Goal: Task Accomplishment & Management: Complete application form

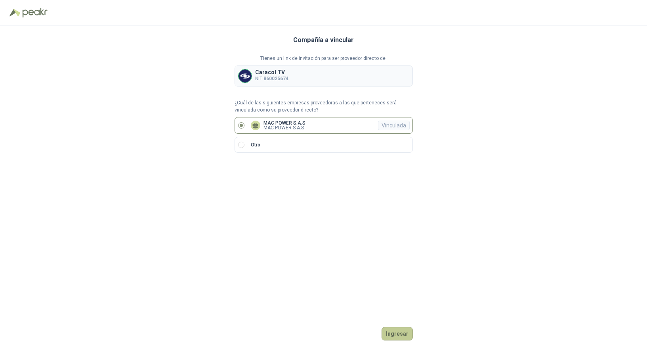
click at [397, 335] on button "Ingresar" at bounding box center [397, 333] width 31 height 13
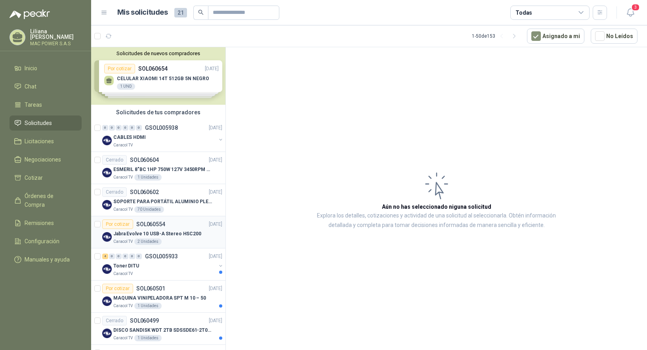
click at [162, 231] on p "Jabra Evolve 10 USB-A Stereo HSC200" at bounding box center [157, 234] width 88 height 8
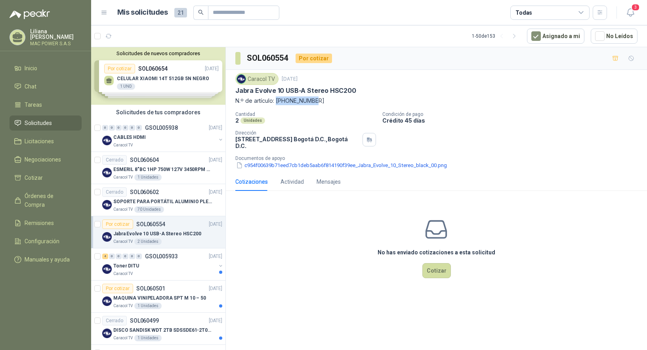
drag, startPoint x: 276, startPoint y: 101, endPoint x: 317, endPoint y: 102, distance: 41.2
click at [317, 102] on p "N.º de artículo: [PHONE_NUMBER]" at bounding box center [436, 100] width 402 height 9
copy p "[PHONE_NUMBER]"
click at [432, 270] on button "Cotizar" at bounding box center [437, 270] width 29 height 15
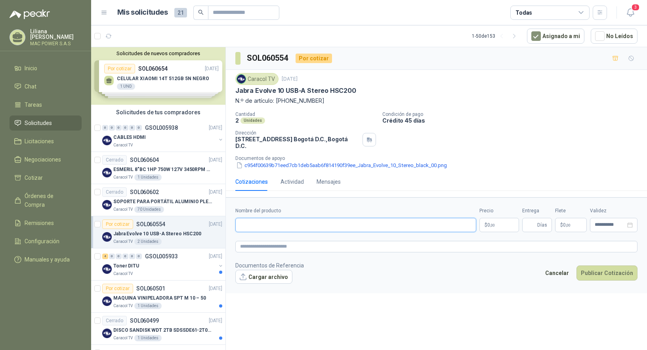
click at [262, 230] on input "Nombre del producto" at bounding box center [355, 225] width 241 height 14
paste input "**********"
type input "**********"
click at [291, 247] on textarea at bounding box center [436, 246] width 402 height 11
paste textarea "**********"
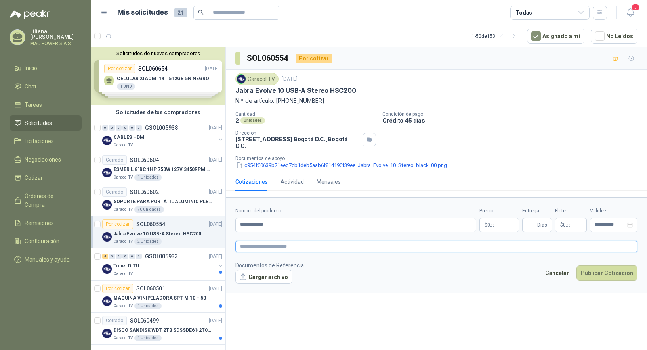
type textarea "**********"
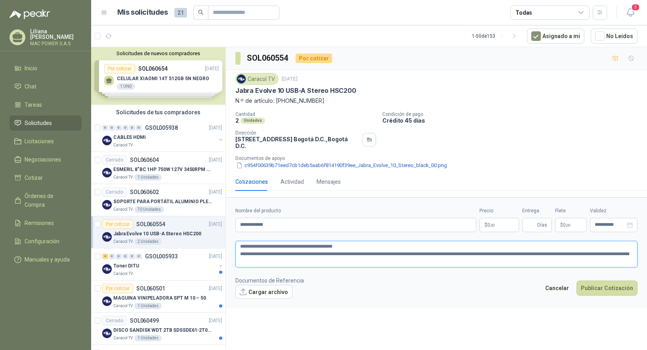
drag, startPoint x: 407, startPoint y: 255, endPoint x: 452, endPoint y: 273, distance: 48.9
click at [452, 267] on textarea "**********" at bounding box center [436, 254] width 402 height 27
type textarea "**********"
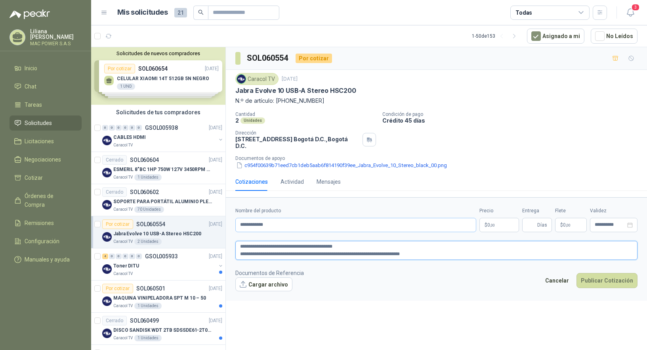
type textarea "**********"
click at [381, 232] on input "**********" at bounding box center [355, 225] width 241 height 14
click at [507, 226] on p "$ 0 ,00" at bounding box center [500, 225] width 40 height 14
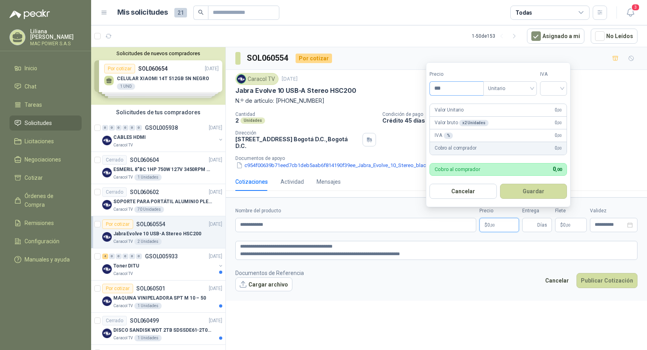
click at [462, 91] on input "***" at bounding box center [457, 88] width 54 height 13
click at [524, 88] on span "Unitario" at bounding box center [510, 88] width 44 height 12
type input "*********"
click at [524, 101] on div "Unitario" at bounding box center [511, 104] width 41 height 9
click at [556, 90] on input "search" at bounding box center [553, 88] width 17 height 12
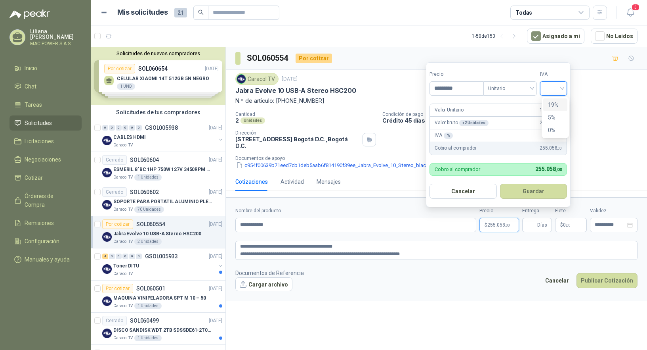
click at [556, 105] on div "19%" at bounding box center [555, 104] width 15 height 9
click at [528, 195] on button "Guardar" at bounding box center [535, 191] width 68 height 15
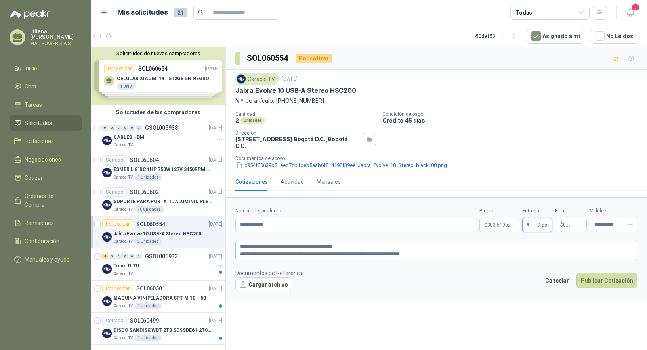
type input "*"
click at [541, 251] on textarea "**********" at bounding box center [436, 250] width 402 height 19
click at [604, 296] on button "Publicar Cotización" at bounding box center [607, 290] width 61 height 15
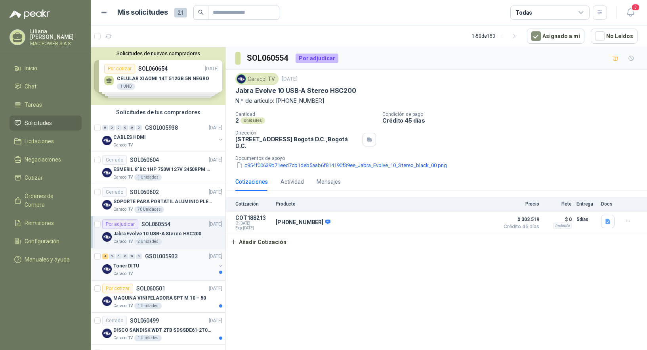
click at [156, 268] on div "Toner DITU" at bounding box center [164, 266] width 103 height 10
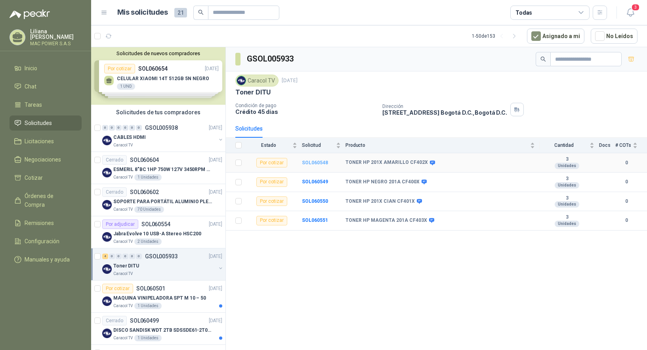
click at [316, 163] on b "SOL060548" at bounding box center [315, 163] width 26 height 6
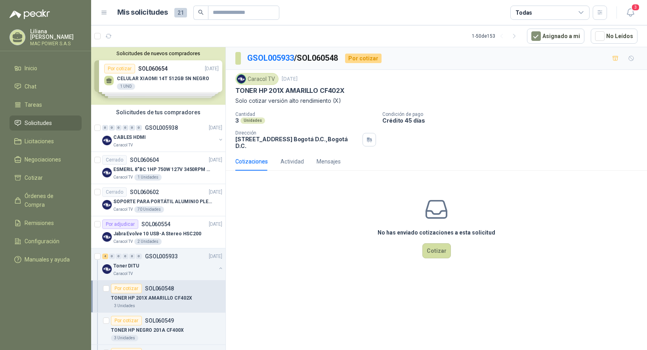
drag, startPoint x: 237, startPoint y: 91, endPoint x: 347, endPoint y: 90, distance: 110.2
click at [347, 90] on div "TONER HP 201X AMARILLO CF402X" at bounding box center [436, 90] width 402 height 8
copy p "TONER HP 201X AMARILLO CF402X"
click at [179, 294] on div "TONER HP 201X AMARILLO CF402X" at bounding box center [166, 298] width 111 height 10
click at [165, 325] on div "TONER HP NEGRO 201A CF400X" at bounding box center [166, 330] width 111 height 10
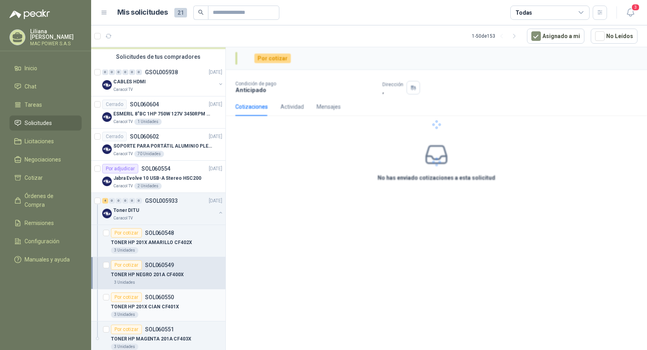
scroll to position [72, 0]
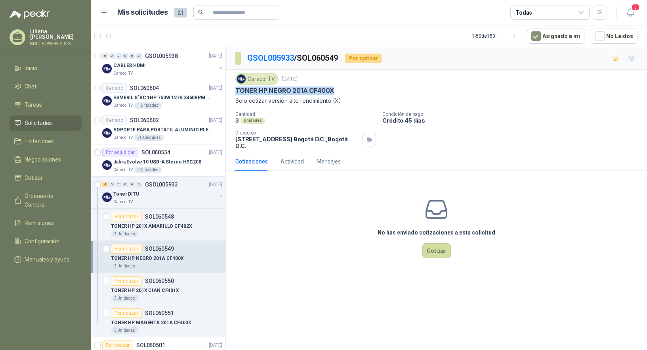
drag, startPoint x: 236, startPoint y: 90, endPoint x: 337, endPoint y: 95, distance: 100.8
click at [337, 95] on div "Caracol TV [DATE] TONER HP NEGRO 201A CF400X Solo cotizar versión alto rendimie…" at bounding box center [436, 89] width 402 height 32
copy p "TONER HP NEGRO 201A CF400X"
click at [160, 292] on p "TONER HP 201X CIAN CF401X" at bounding box center [145, 291] width 68 height 8
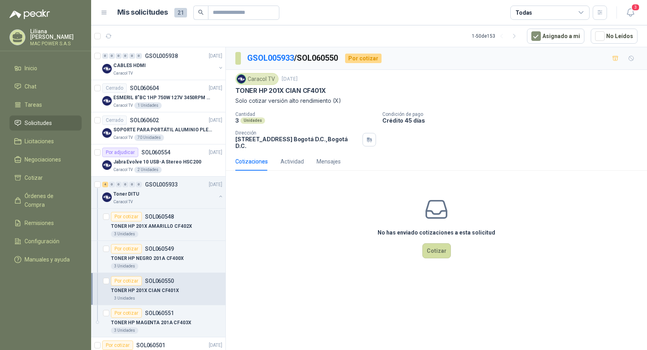
drag, startPoint x: 236, startPoint y: 90, endPoint x: 330, endPoint y: 92, distance: 94.0
click at [330, 92] on div "TONER HP 201X CIAN CF401X" at bounding box center [436, 90] width 402 height 8
copy p "TONER HP 201X CIAN CF401X"
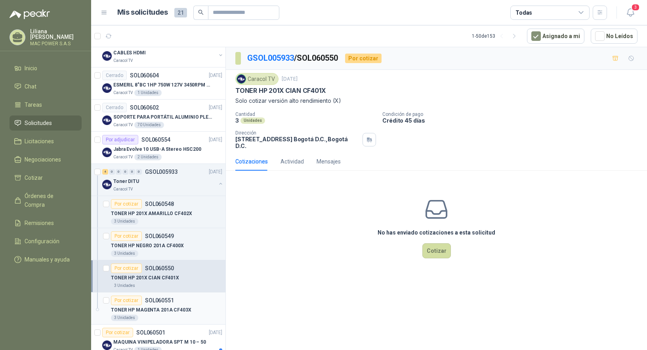
scroll to position [85, 0]
click at [166, 314] on div "TONER HP MAGENTA 201A CF403X" at bounding box center [166, 309] width 111 height 10
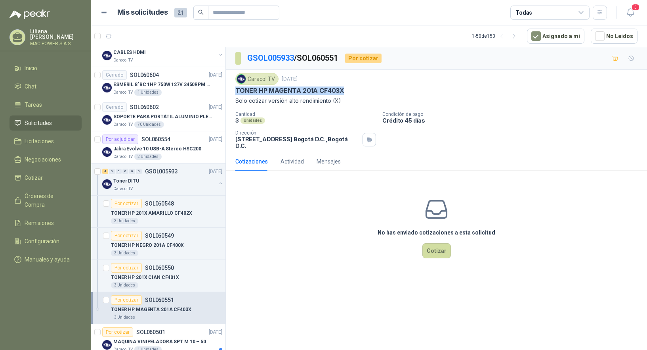
drag, startPoint x: 234, startPoint y: 90, endPoint x: 371, endPoint y: 90, distance: 137.1
click at [371, 90] on div "Caracol TV [DATE] TONER HP MAGENTA 201A CF403X Solo cotizar versión alto rendim…" at bounding box center [436, 111] width 421 height 82
copy p "TONER HP MAGENTA 201A CF403X"
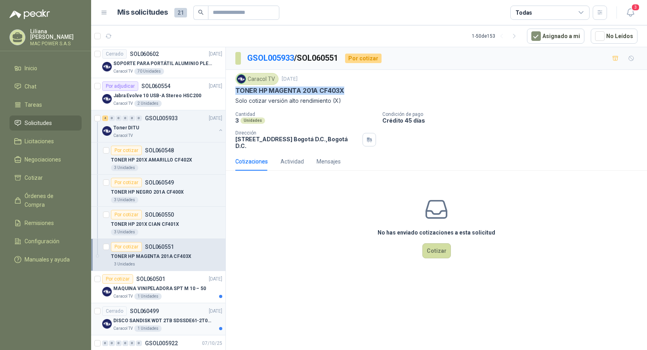
scroll to position [144, 0]
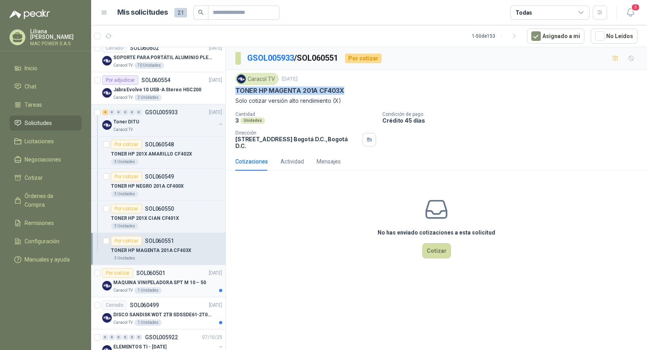
click at [155, 285] on p "MAQUINA VINIPELADORA SPT M 10 – 50" at bounding box center [159, 283] width 93 height 8
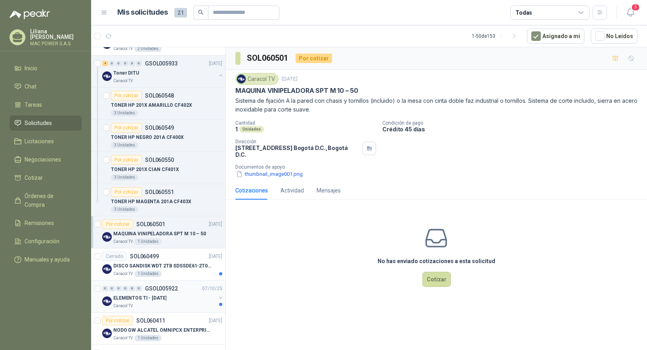
scroll to position [203, 0]
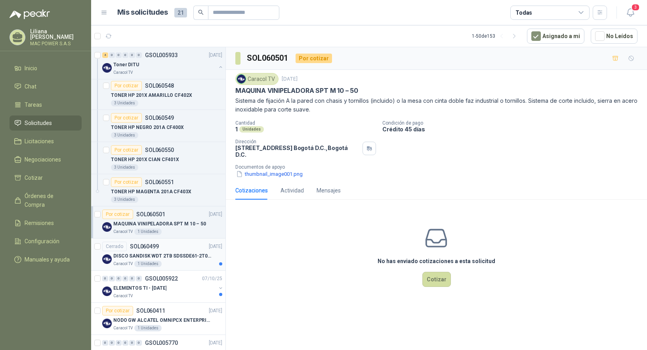
click at [169, 259] on p "DISCO SANDISK WDT 2TB SDSSDE61-2T00-G25" at bounding box center [162, 256] width 99 height 8
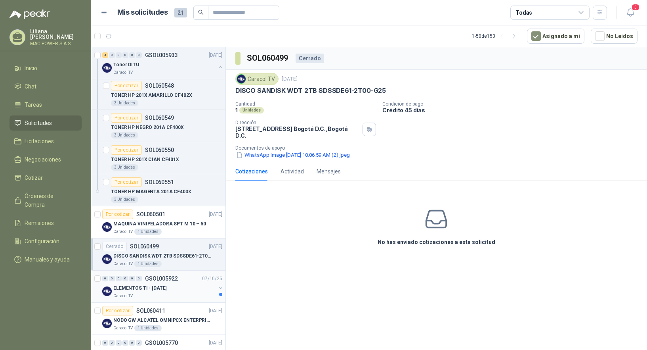
click at [162, 292] on div "ELEMENTOS TI - [DATE]" at bounding box center [164, 288] width 103 height 10
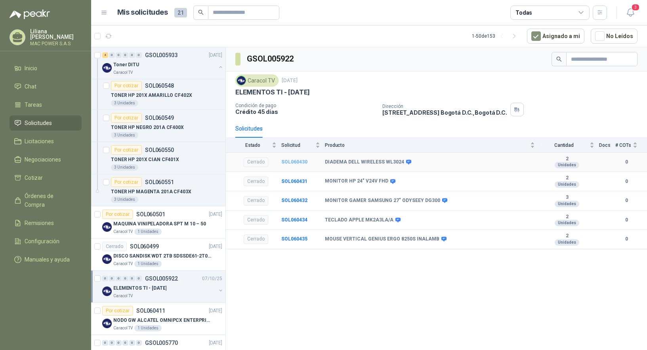
click at [296, 161] on b "SOL060430" at bounding box center [294, 162] width 26 height 6
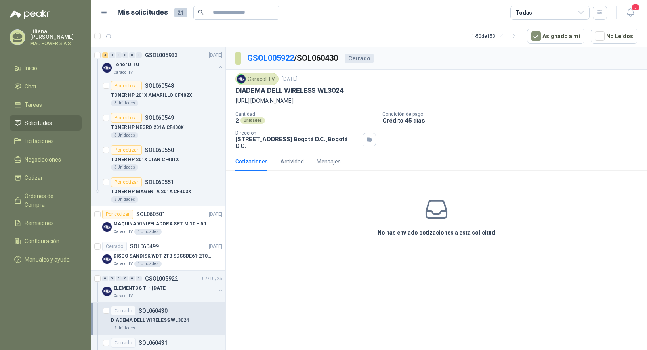
drag, startPoint x: 234, startPoint y: 99, endPoint x: 557, endPoint y: 98, distance: 323.4
click at [557, 98] on div "Caracol TV [DATE] DIADEMA DELL WIRELESS WL3024 [URL][DOMAIN_NAME] Cantidad 2 Un…" at bounding box center [436, 111] width 421 height 82
copy p "[URL][DOMAIN_NAME]"
